Goal: Task Accomplishment & Management: Manage account settings

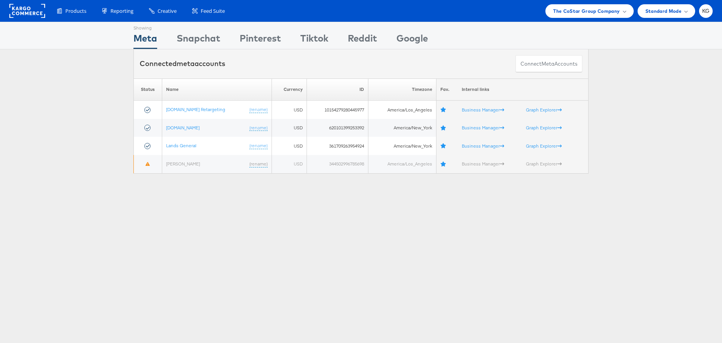
click at [45, 167] on div "Please Wait Loading Accounts .... Status Name Currency ID Timezone Fav. Interna…" at bounding box center [361, 126] width 722 height 95
click at [565, 10] on span "The CoStar Group Company" at bounding box center [586, 11] width 66 height 8
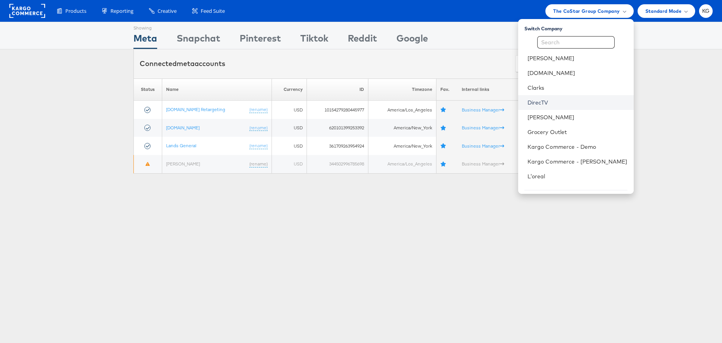
click at [561, 100] on link "DirecTV" at bounding box center [577, 103] width 100 height 8
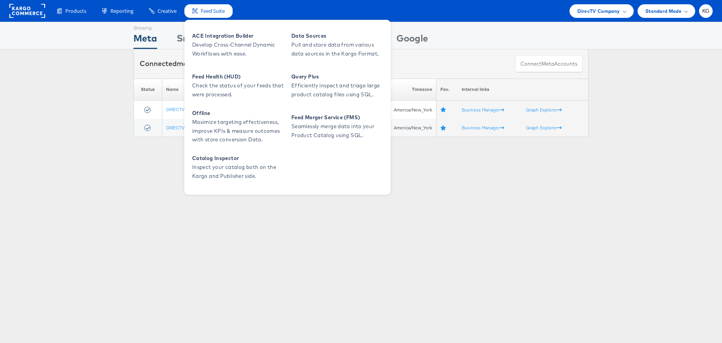
scroll to position [1, 0]
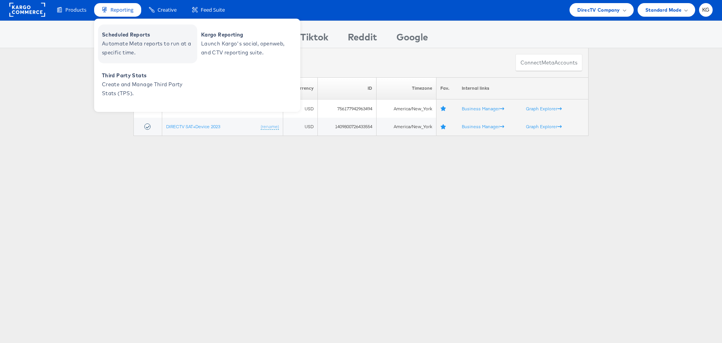
click at [132, 53] on span "Automate Meta reports to run at a specific time." at bounding box center [148, 48] width 93 height 18
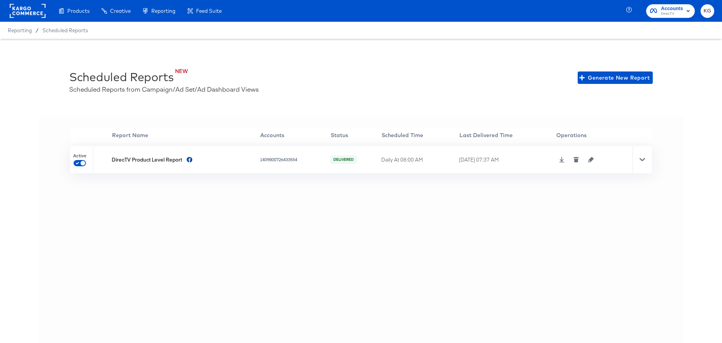
scroll to position [0, 0]
click at [593, 159] on icon "button" at bounding box center [590, 159] width 5 height 5
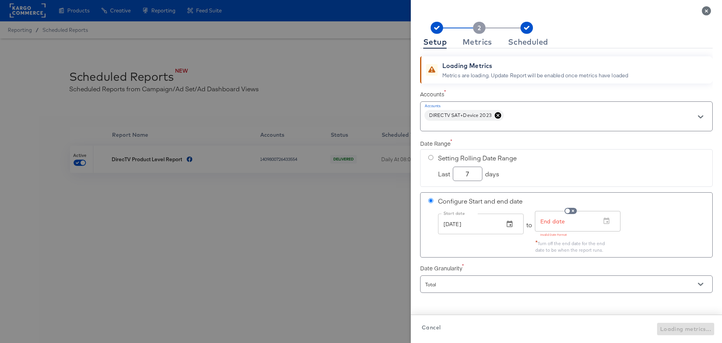
scroll to position [0, 0]
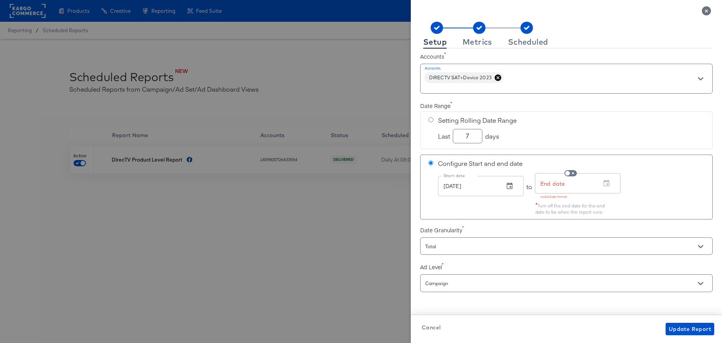
click at [432, 329] on span "Cancel" at bounding box center [430, 328] width 19 height 10
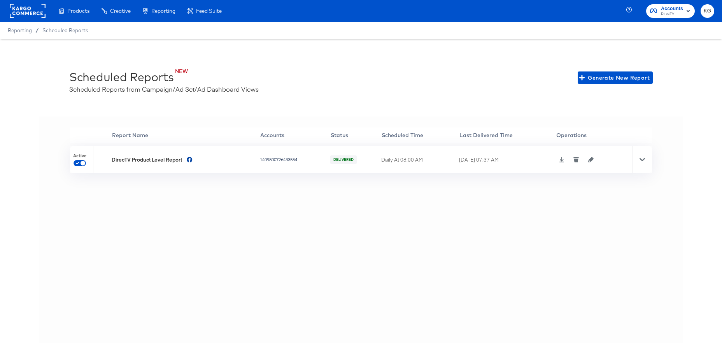
scroll to position [0, 0]
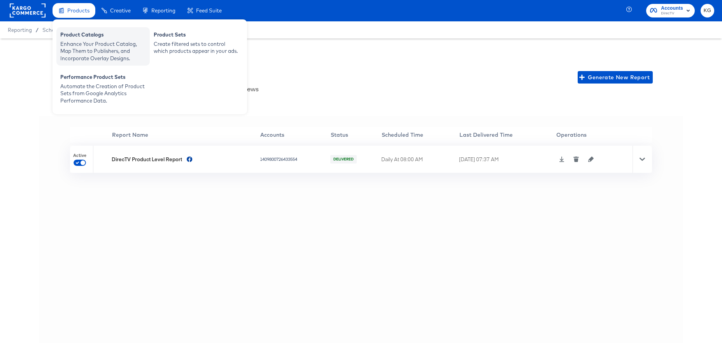
click at [89, 42] on div "Enhance Your Product Catalog, Map Them to Publishers, and Incorporate Overlay D…" at bounding box center [103, 51] width 86 height 22
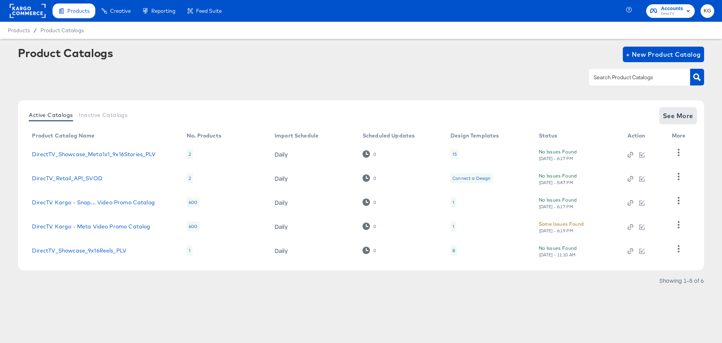
click at [670, 117] on span "See More" at bounding box center [678, 115] width 30 height 11
